Goal: Information Seeking & Learning: Learn about a topic

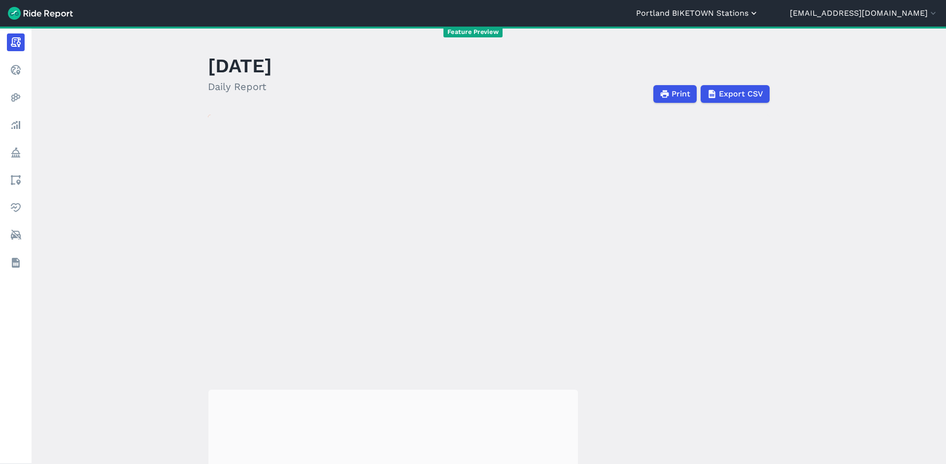
click at [721, 11] on button "Portland BIKETOWN Stations" at bounding box center [697, 13] width 123 height 12
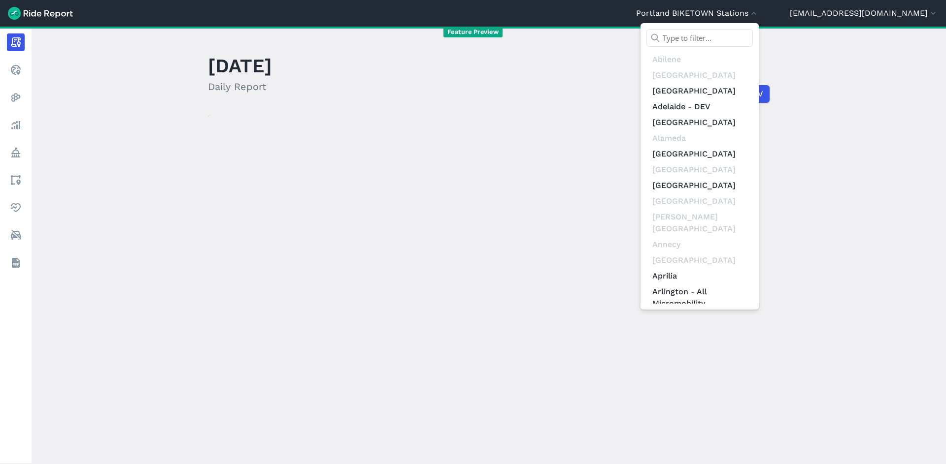
click at [728, 34] on input "text" at bounding box center [699, 38] width 106 height 18
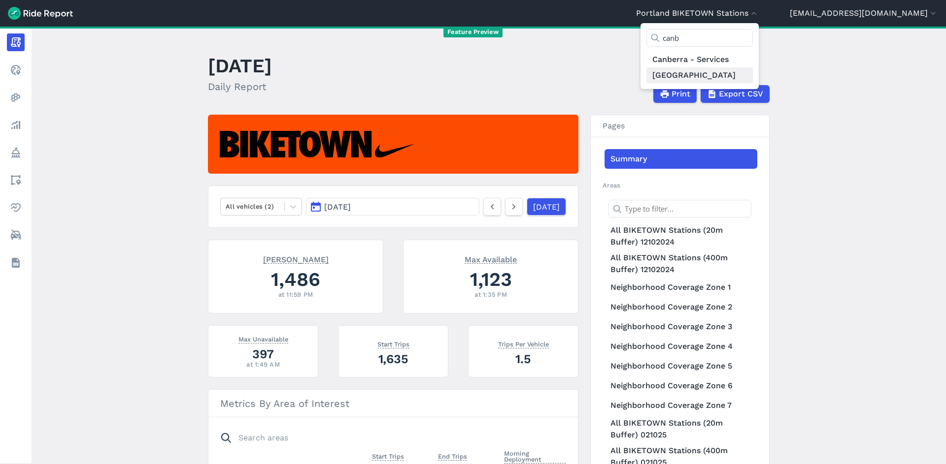
type input "canb"
click at [733, 75] on link "[GEOGRAPHIC_DATA]" at bounding box center [699, 75] width 106 height 16
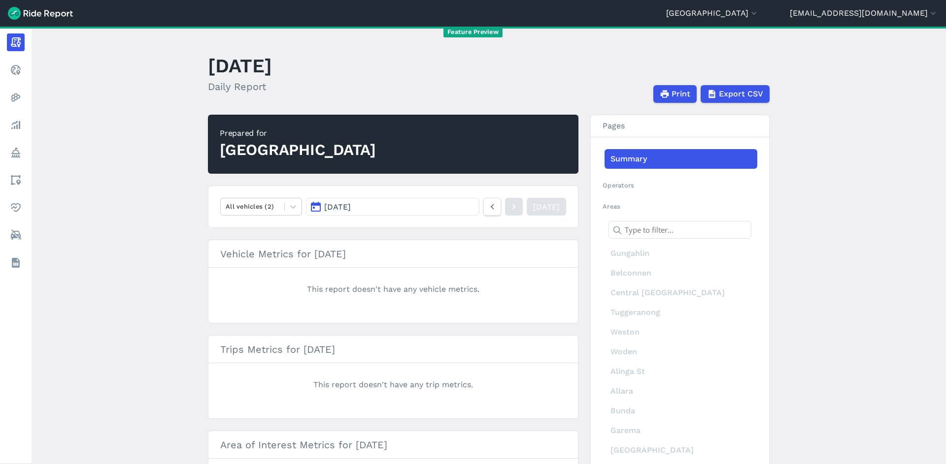
click at [386, 207] on button "[DATE]" at bounding box center [392, 207] width 173 height 18
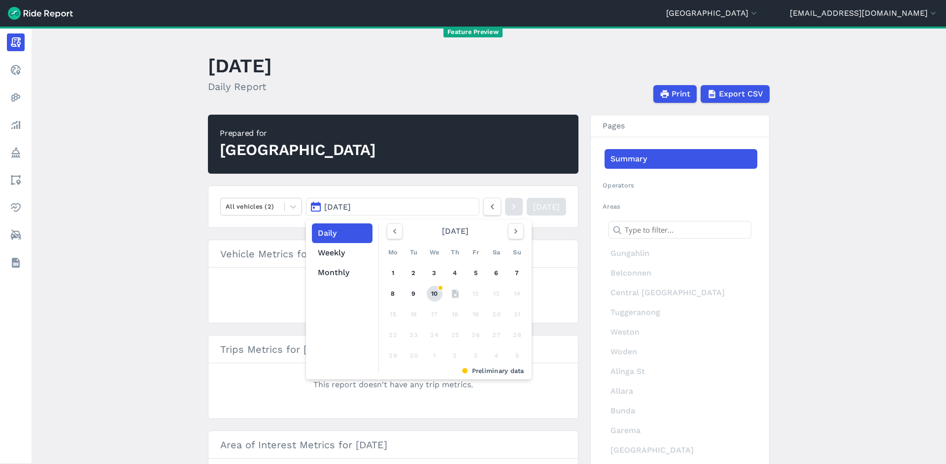
click at [435, 292] on link "10" at bounding box center [434, 294] width 16 height 16
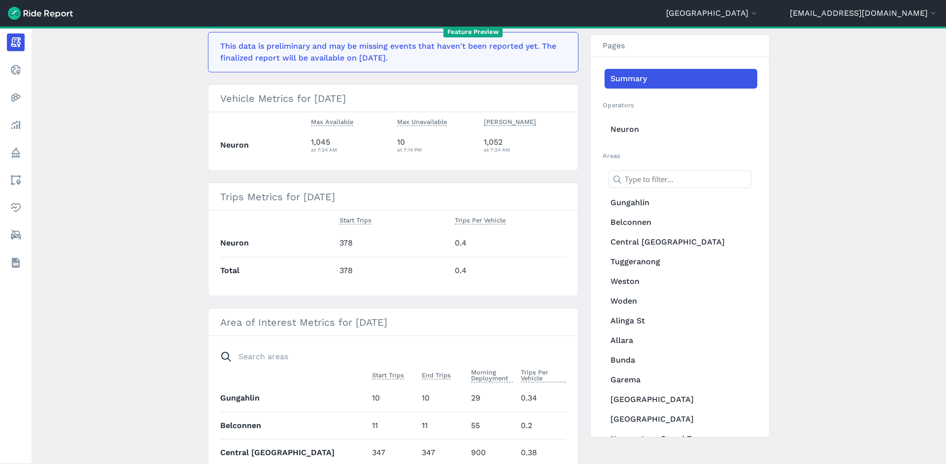
scroll to position [271, 0]
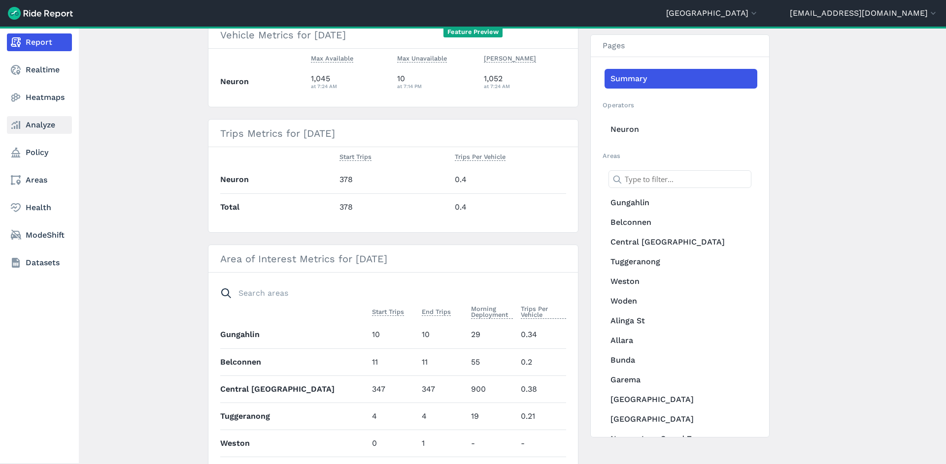
click at [48, 128] on link "Analyze" at bounding box center [39, 125] width 65 height 18
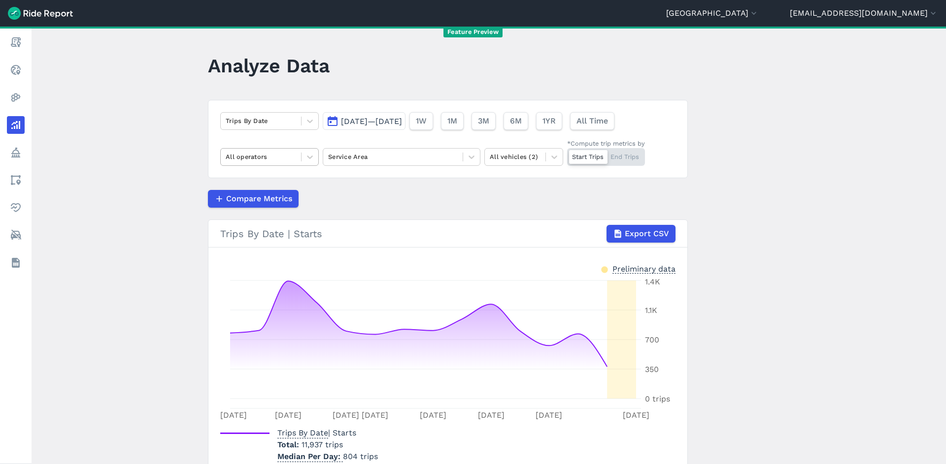
click at [296, 161] on div "All operators" at bounding box center [261, 156] width 80 height 15
click at [295, 176] on div "Beam" at bounding box center [269, 180] width 98 height 17
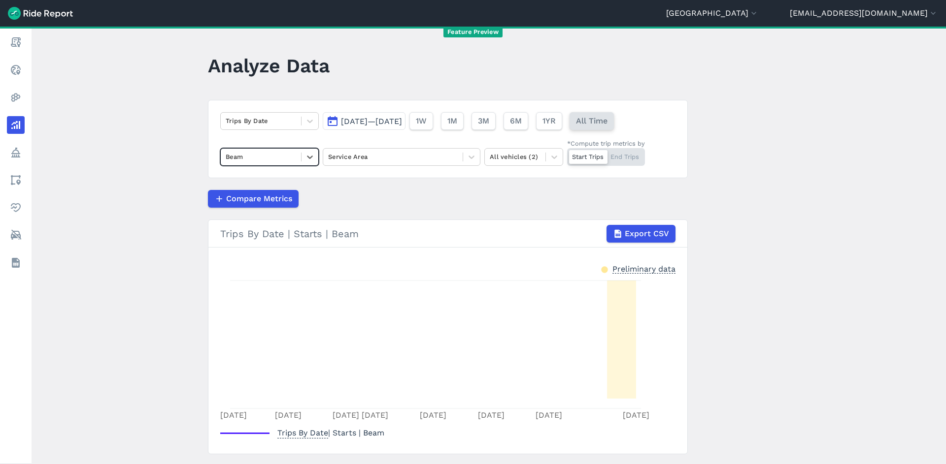
click at [607, 121] on span "All Time" at bounding box center [592, 121] width 32 height 12
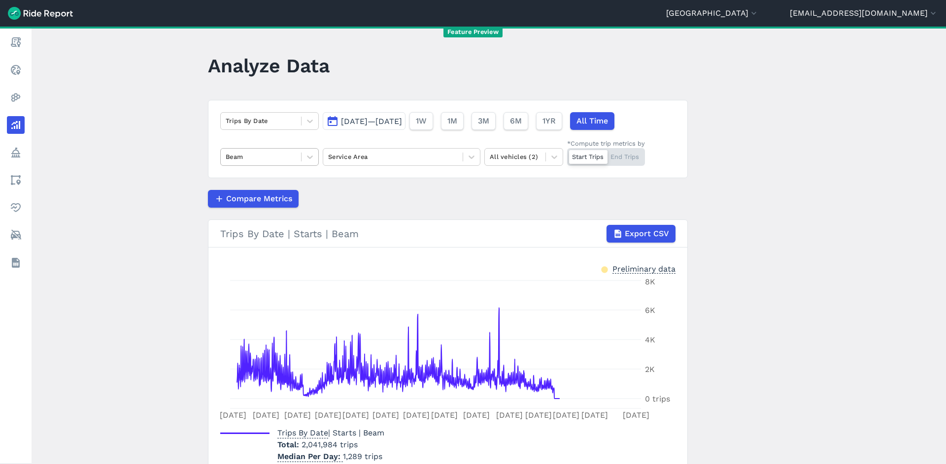
click at [285, 162] on div at bounding box center [261, 156] width 70 height 11
click at [282, 194] on div "Neuron" at bounding box center [269, 197] width 98 height 17
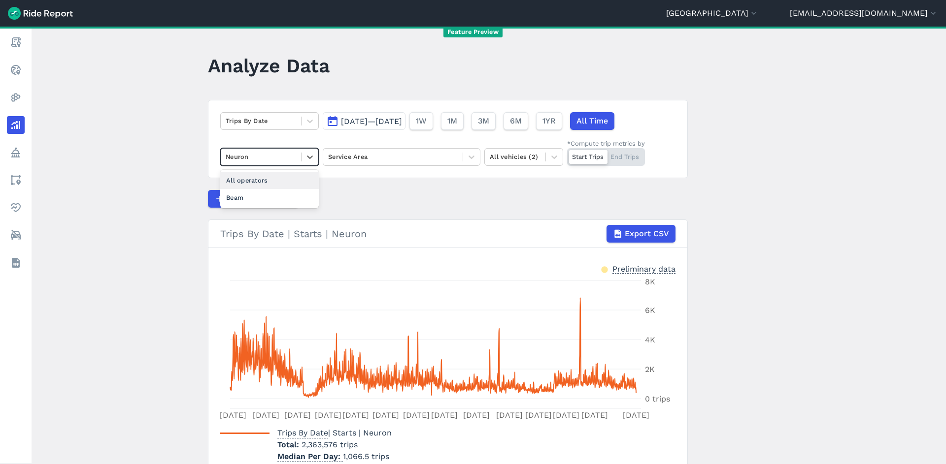
click at [273, 150] on div "Neuron" at bounding box center [261, 156] width 80 height 15
click at [276, 180] on div "All operators" at bounding box center [269, 180] width 98 height 17
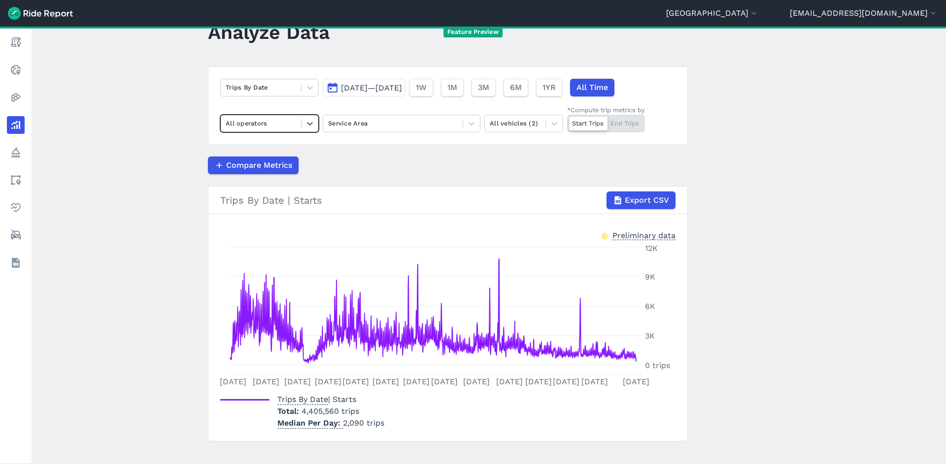
scroll to position [28, 0]
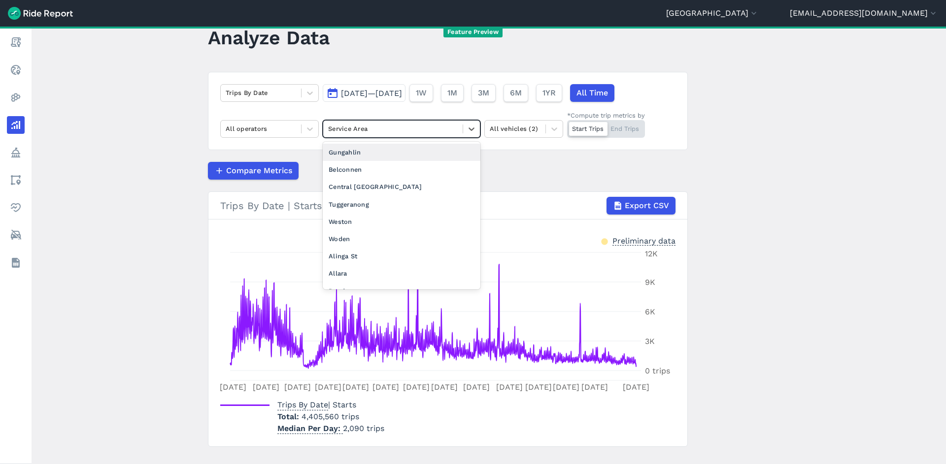
click at [387, 131] on div at bounding box center [393, 128] width 130 height 11
click at [386, 132] on div at bounding box center [393, 128] width 130 height 11
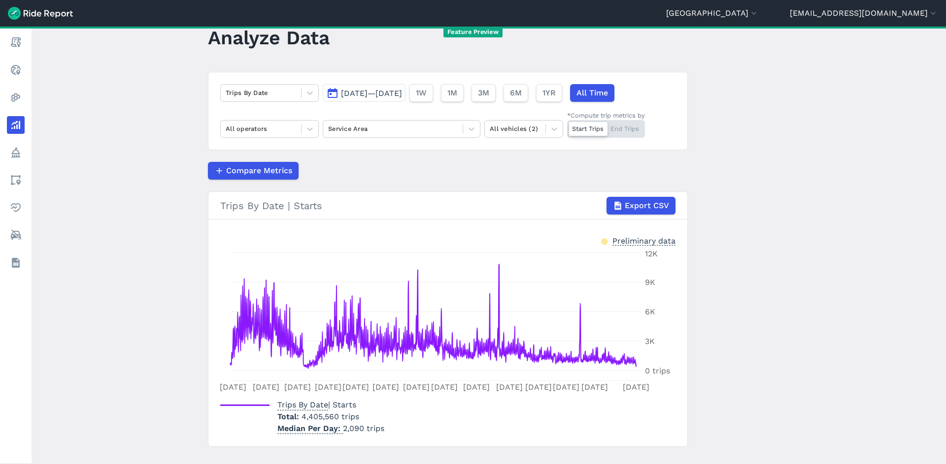
click at [628, 128] on div "Start Trips End Trips" at bounding box center [606, 129] width 78 height 18
click at [567, 127] on input "*Compute trip metrics by Start Trips End Trips" at bounding box center [567, 123] width 0 height 6
click at [584, 127] on div "Start Trips End Trips" at bounding box center [606, 129] width 78 height 18
click at [567, 127] on input "*Compute trip metrics by Start Trips End Trips" at bounding box center [567, 123] width 0 height 6
click at [635, 118] on div "*Compute trip metrics by" at bounding box center [606, 115] width 78 height 9
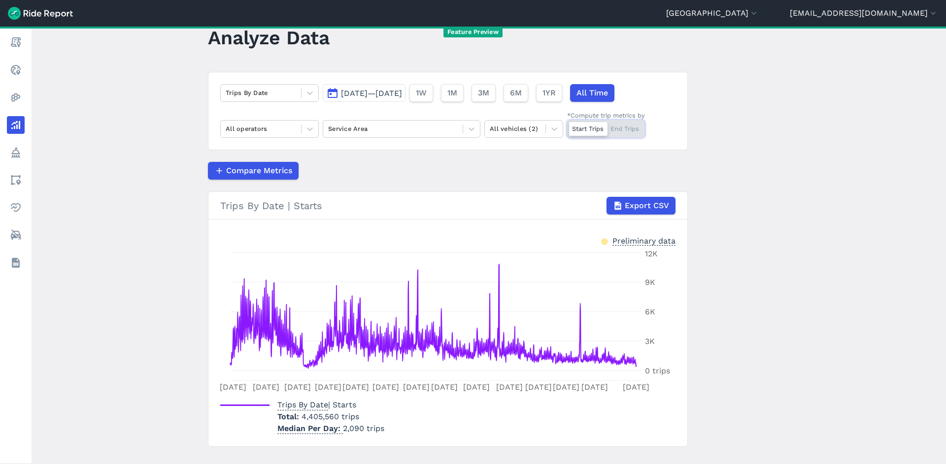
click at [567, 120] on input "*Compute trip metrics by Start Trips End Trips" at bounding box center [567, 123] width 0 height 6
click at [579, 125] on div "Start Trips End Trips" at bounding box center [606, 129] width 78 height 18
click at [567, 125] on input "*Compute trip metrics by Start Trips End Trips" at bounding box center [567, 123] width 0 height 6
